Goal: Navigation & Orientation: Find specific page/section

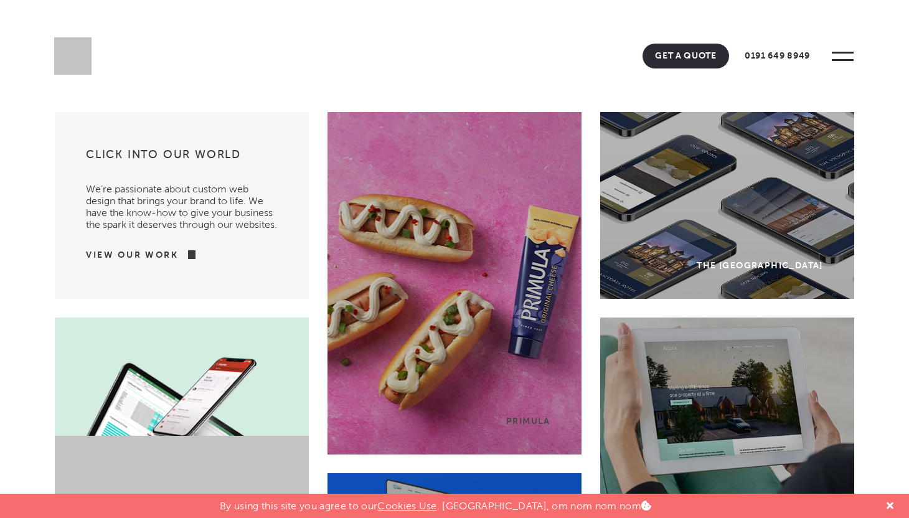
click at [850, 55] on span at bounding box center [842, 56] width 34 height 34
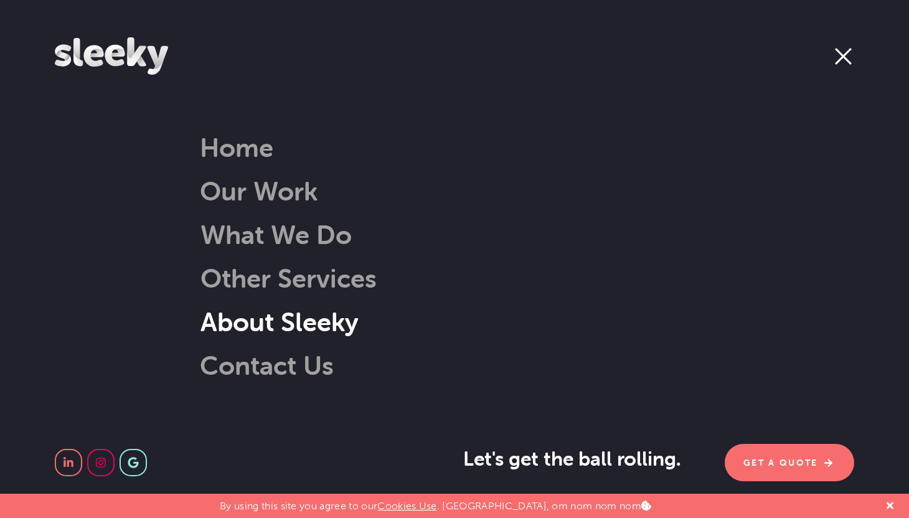
click at [258, 322] on link "About Sleeky" at bounding box center [264, 322] width 190 height 32
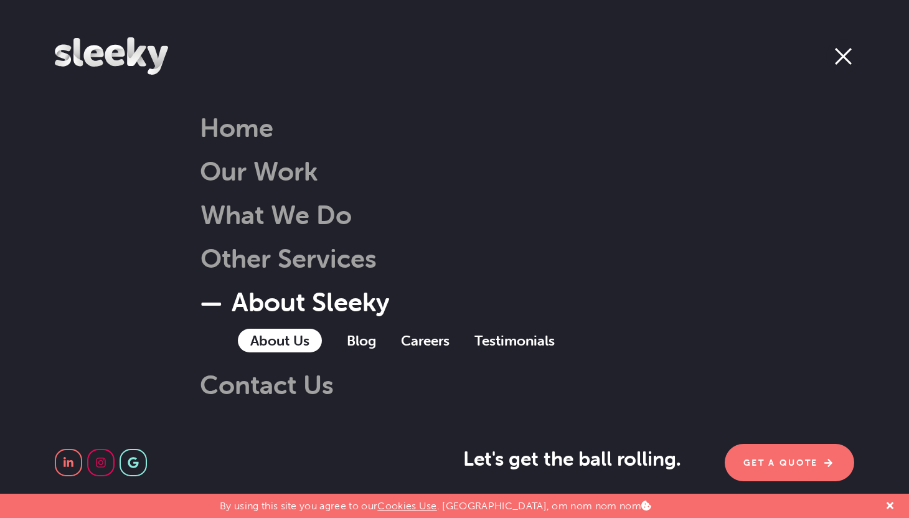
click at [263, 341] on link "About Us" at bounding box center [280, 341] width 84 height 24
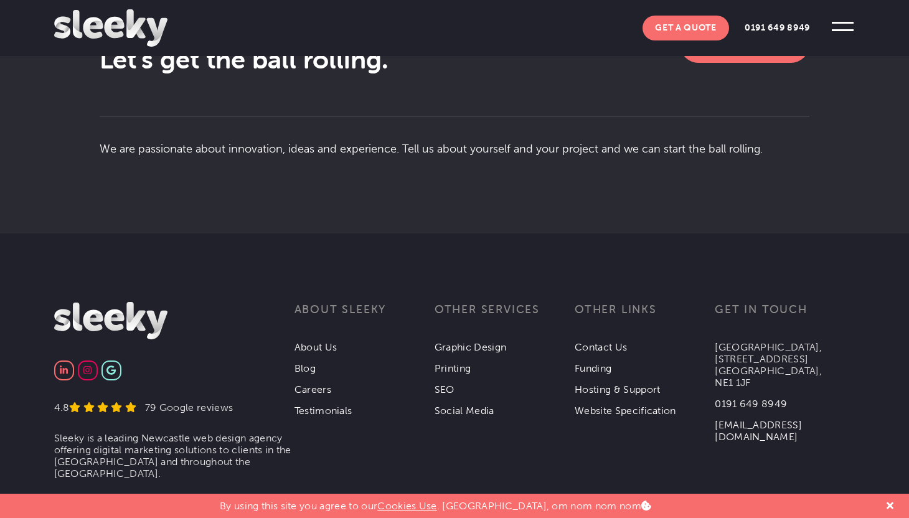
scroll to position [2323, 0]
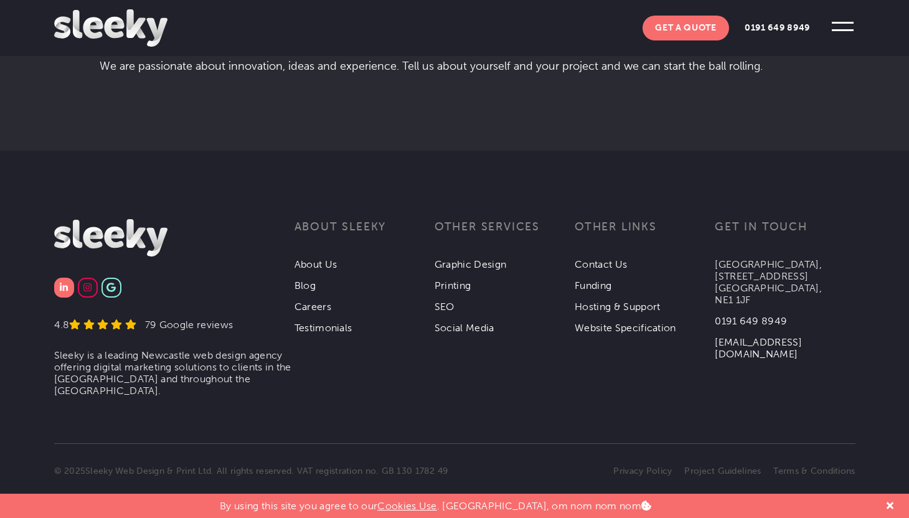
click at [62, 283] on img at bounding box center [64, 287] width 8 height 9
